Goal: Task Accomplishment & Management: Use online tool/utility

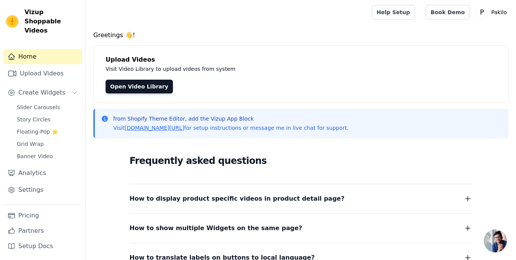
drag, startPoint x: 0, startPoint y: 0, endPoint x: 181, endPoint y: 33, distance: 183.7
drag, startPoint x: 181, startPoint y: 33, endPoint x: 169, endPoint y: 32, distance: 11.6
drag, startPoint x: 169, startPoint y: 32, endPoint x: 148, endPoint y: 30, distance: 21.1
drag, startPoint x: 148, startPoint y: 30, endPoint x: 141, endPoint y: 29, distance: 6.9
drag, startPoint x: 141, startPoint y: 29, endPoint x: 139, endPoint y: 24, distance: 5.7
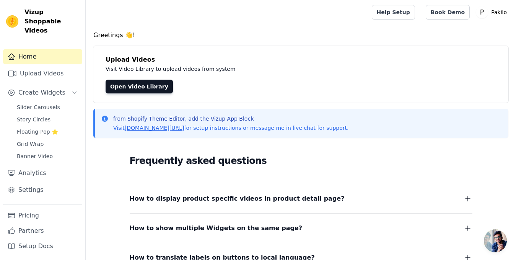
click at [139, 24] on div at bounding box center [227, 12] width 271 height 24
click at [31, 102] on link "Slider Carousels" at bounding box center [47, 107] width 70 height 11
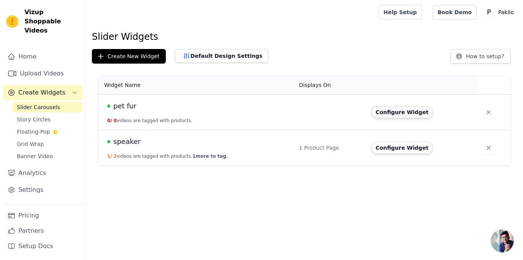
click at [373, 111] on button "Configure Widget" at bounding box center [402, 112] width 62 height 12
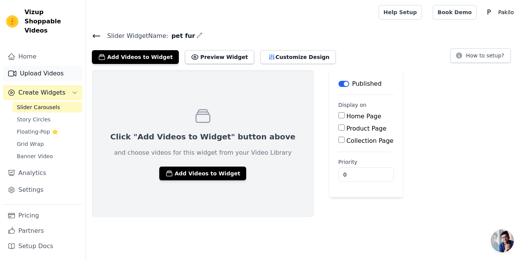
click at [42, 66] on link "Upload Videos" at bounding box center [42, 73] width 79 height 15
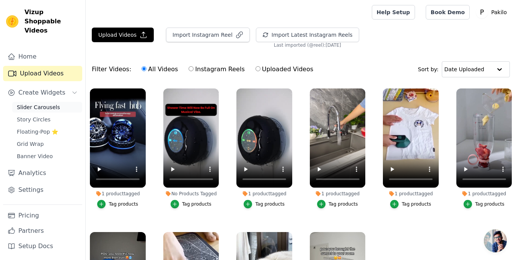
click at [41, 103] on span "Slider Carousels" at bounding box center [38, 107] width 43 height 8
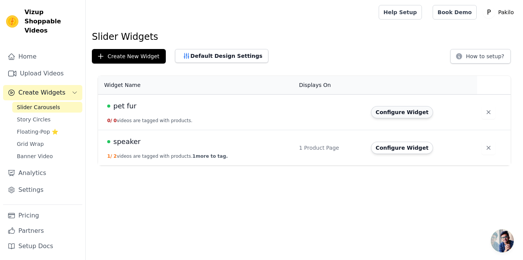
click at [385, 113] on button "Configure Widget" at bounding box center [402, 112] width 62 height 12
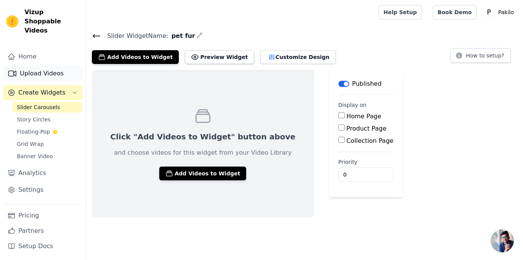
click at [29, 66] on link "Upload Videos" at bounding box center [42, 73] width 79 height 15
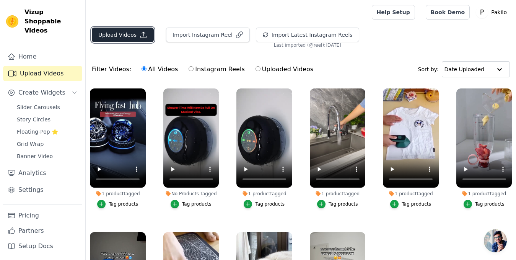
click at [106, 33] on button "Upload Videos" at bounding box center [123, 35] width 62 height 15
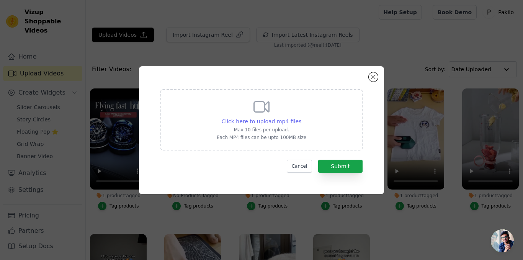
click at [266, 122] on span "Click here to upload mp4 files" at bounding box center [262, 121] width 80 height 6
click at [301, 118] on input "Click here to upload mp4 files Max 10 files per upload. Each MP4 files can be u…" at bounding box center [301, 117] width 0 height 0
type input "C:\fakepath\8a4602dbac324359a9eb8e50706689bb.mp4"
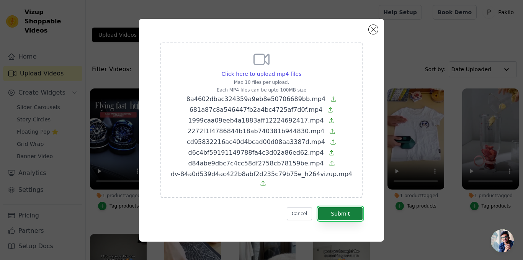
click at [324, 207] on button "Submit" at bounding box center [340, 213] width 44 height 13
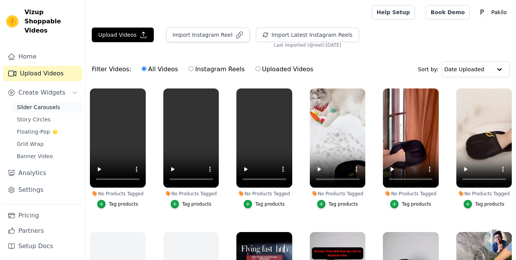
click at [39, 103] on span "Slider Carousels" at bounding box center [38, 107] width 43 height 8
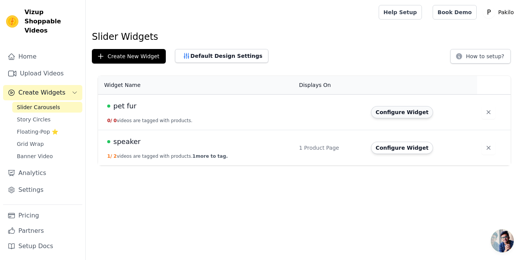
click at [418, 114] on button "Configure Widget" at bounding box center [402, 112] width 62 height 12
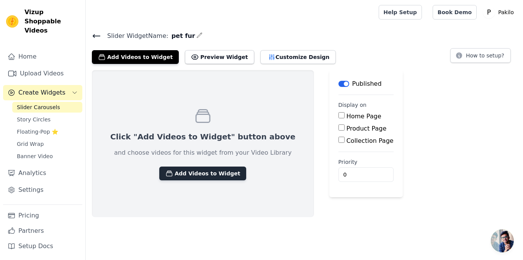
click at [191, 173] on button "Add Videos to Widget" at bounding box center [202, 174] width 87 height 14
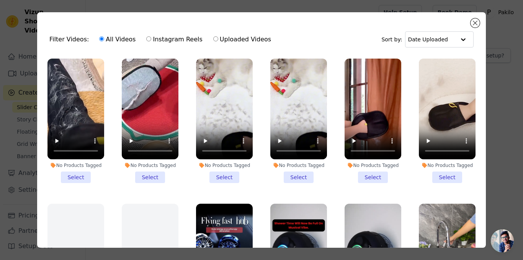
click at [83, 174] on li "No Products Tagged Select" at bounding box center [75, 121] width 57 height 124
click at [0, 0] on input "No Products Tagged Select" at bounding box center [0, 0] width 0 height 0
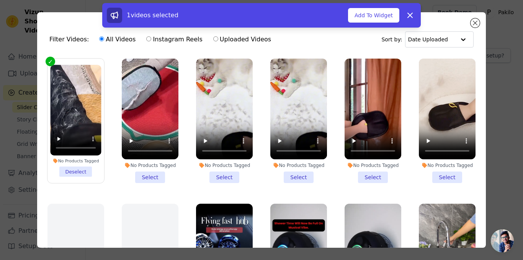
click at [130, 173] on li "No Products Tagged Select" at bounding box center [150, 121] width 57 height 124
click at [0, 0] on input "No Products Tagged Select" at bounding box center [0, 0] width 0 height 0
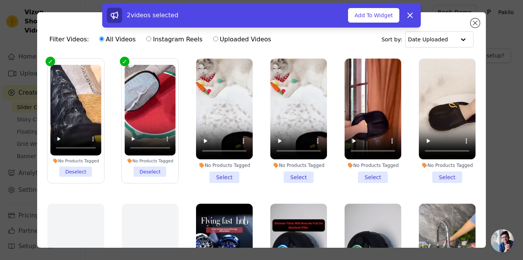
click at [211, 171] on li "No Products Tagged Select" at bounding box center [224, 121] width 57 height 124
click at [0, 0] on input "No Products Tagged Select" at bounding box center [0, 0] width 0 height 0
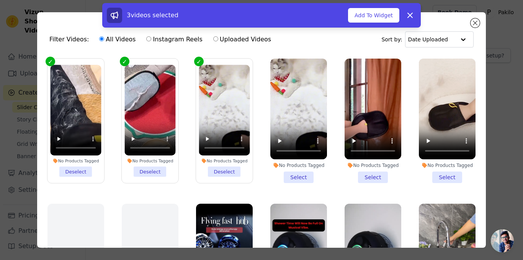
click at [292, 164] on div "No Products Tagged" at bounding box center [298, 165] width 57 height 6
click at [0, 0] on input "No Products Tagged Select" at bounding box center [0, 0] width 0 height 0
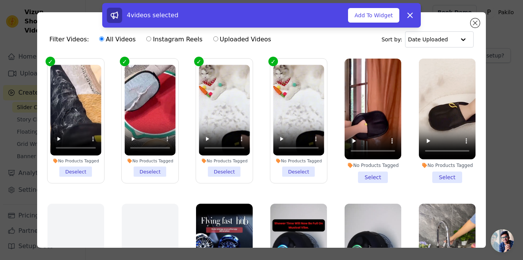
click at [346, 171] on li "No Products Tagged Select" at bounding box center [373, 121] width 57 height 124
click at [0, 0] on input "No Products Tagged Select" at bounding box center [0, 0] width 0 height 0
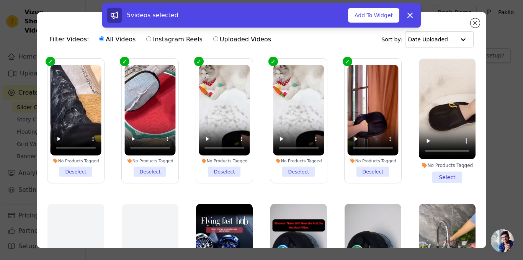
click at [447, 172] on li "No Products Tagged Select" at bounding box center [447, 121] width 57 height 124
click at [0, 0] on input "No Products Tagged Select" at bounding box center [0, 0] width 0 height 0
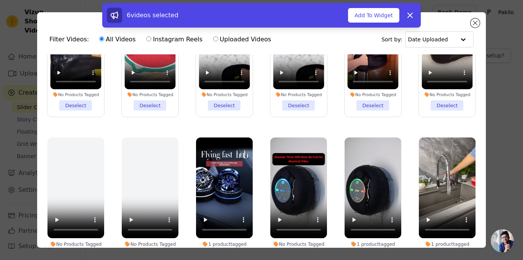
scroll to position [77, 0]
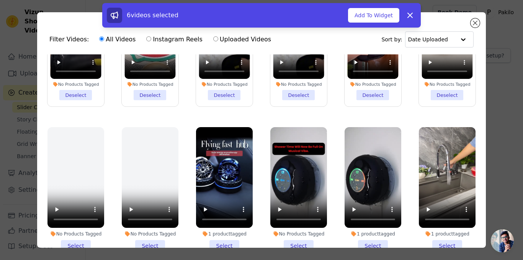
click at [192, 168] on div "1 product tagged Select" at bounding box center [224, 189] width 65 height 133
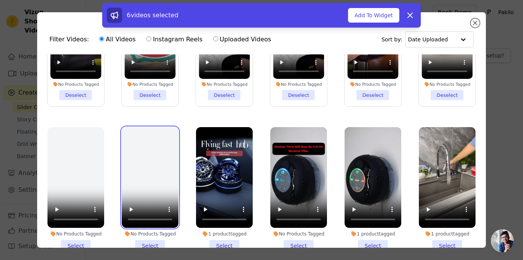
click at [138, 168] on video at bounding box center [150, 177] width 57 height 101
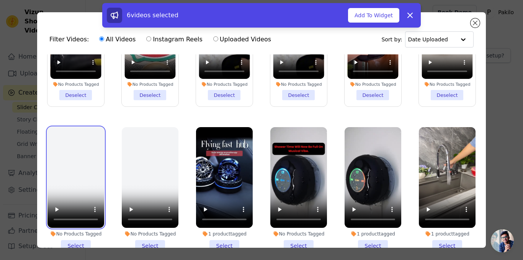
click at [65, 173] on video at bounding box center [75, 177] width 57 height 101
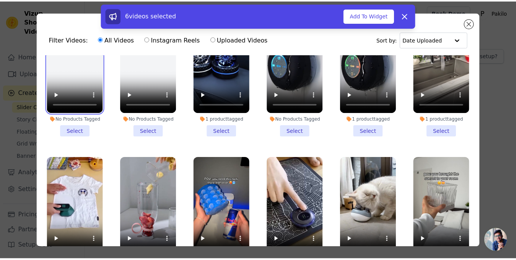
scroll to position [153, 0]
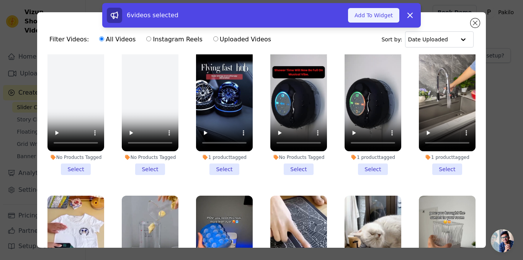
click at [358, 12] on button "Add To Widget" at bounding box center [373, 15] width 51 height 15
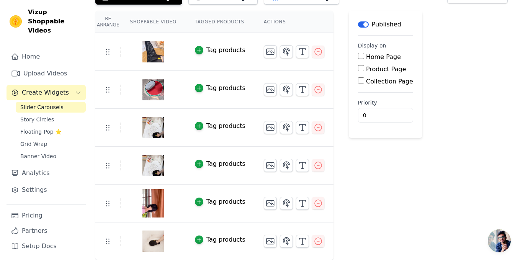
scroll to position [0, 0]
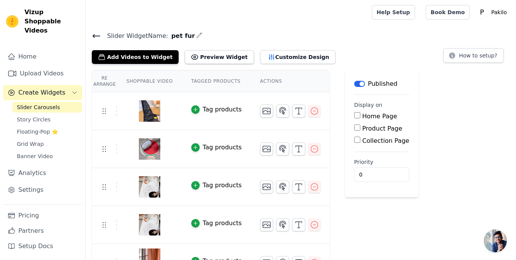
click at [366, 127] on label "Product Page" at bounding box center [382, 128] width 40 height 7
click at [361, 127] on input "Product Page" at bounding box center [357, 127] width 6 height 6
checkbox input "true"
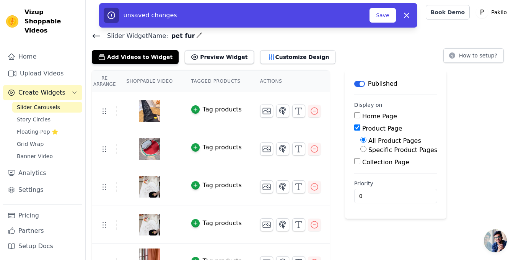
click at [369, 150] on label "Specific Product Pages" at bounding box center [403, 149] width 69 height 7
click at [364, 150] on input "Specific Product Pages" at bounding box center [364, 149] width 6 height 6
radio input "true"
click at [366, 168] on button "Select Products" at bounding box center [386, 167] width 51 height 13
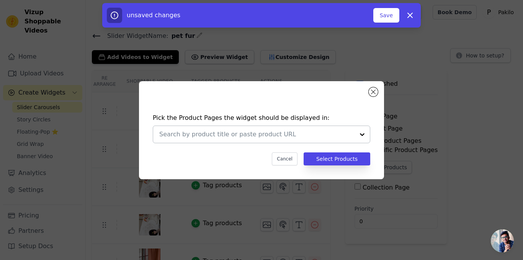
click at [278, 140] on div at bounding box center [256, 134] width 195 height 17
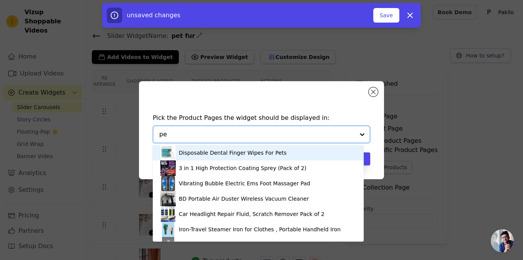
type input "pet"
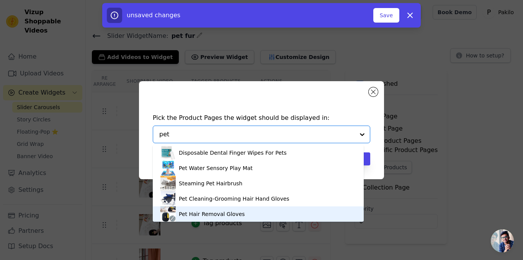
click at [211, 212] on div "Pet Hair Removal Gloves" at bounding box center [212, 214] width 66 height 8
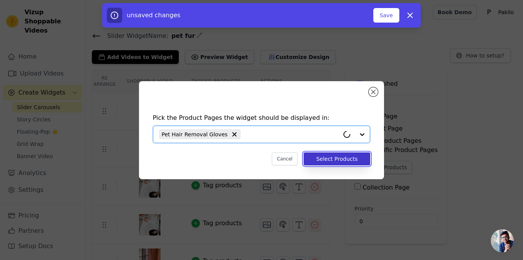
click at [340, 160] on button "Select Products" at bounding box center [337, 158] width 67 height 13
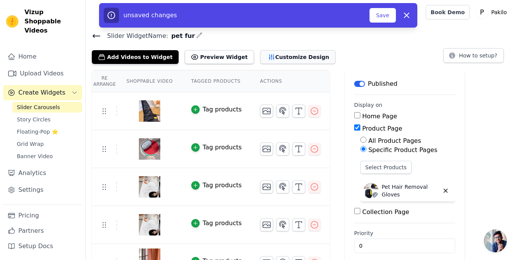
click at [260, 59] on button "Customize Design" at bounding box center [297, 57] width 75 height 14
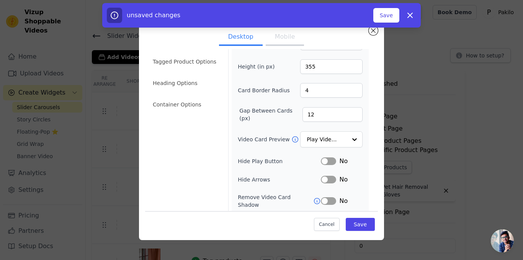
scroll to position [38, 0]
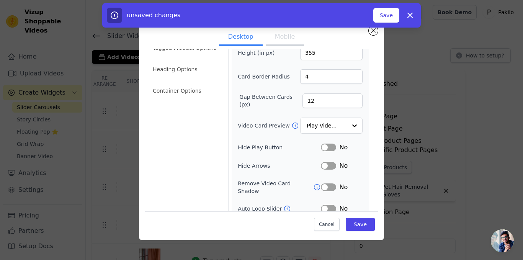
click at [327, 147] on button "Label" at bounding box center [328, 148] width 15 height 8
click at [284, 37] on button "Mobile" at bounding box center [285, 37] width 38 height 17
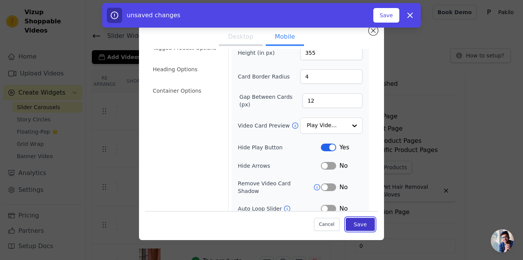
click at [351, 223] on button "Save" at bounding box center [360, 224] width 29 height 13
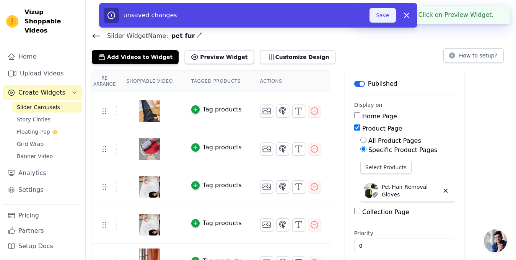
click at [386, 17] on button "Save" at bounding box center [383, 15] width 26 height 15
